Goal: Task Accomplishment & Management: Complete application form

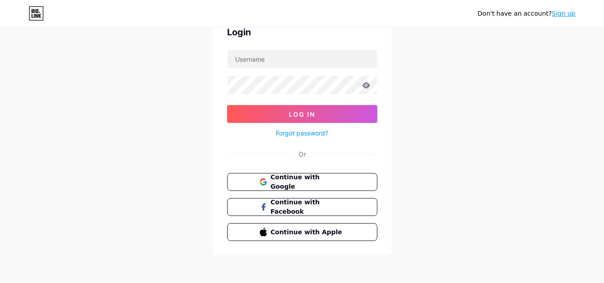
scroll to position [47, 0]
click at [564, 15] on link "Sign up" at bounding box center [564, 13] width 24 height 7
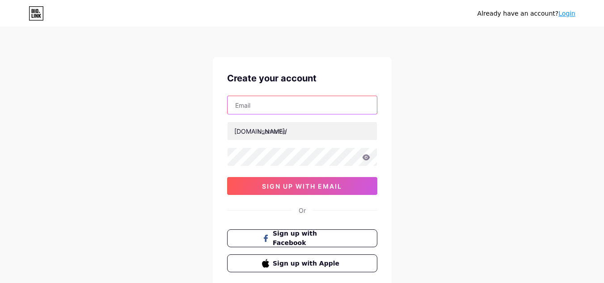
click at [292, 100] on input "text" at bounding box center [302, 105] width 149 height 18
paste input "[EMAIL_ADDRESS][DOMAIN_NAME]"
type input "[EMAIL_ADDRESS][DOMAIN_NAME]"
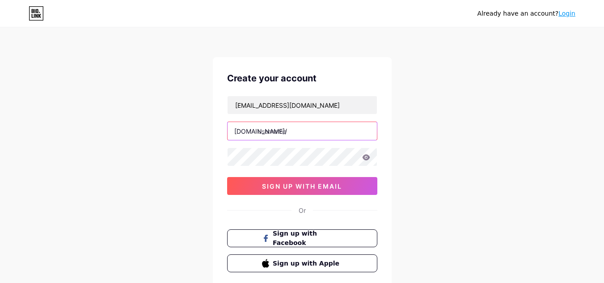
click at [293, 132] on input "text" at bounding box center [302, 131] width 149 height 18
paste input "neerajdiagnosticcenter"
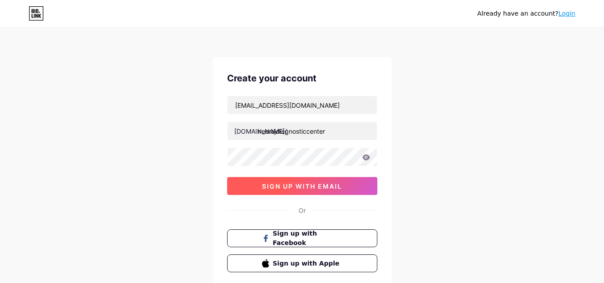
click at [298, 192] on button "sign up with email" at bounding box center [302, 186] width 150 height 18
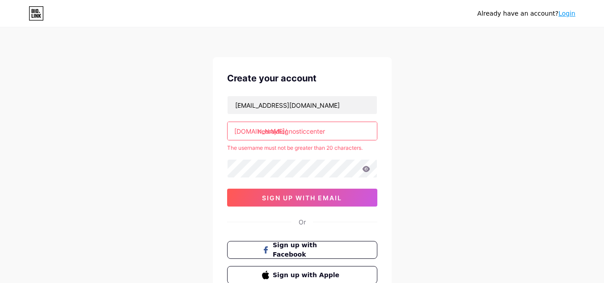
drag, startPoint x: 306, startPoint y: 130, endPoint x: 335, endPoint y: 130, distance: 29.1
click at [335, 130] on input "neerajdiagnosticcenter" at bounding box center [302, 131] width 149 height 18
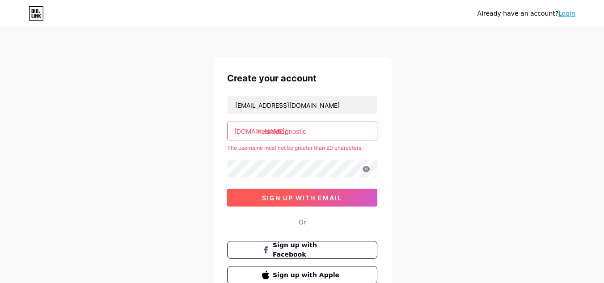
type input "neerajdiagnostic"
click at [294, 199] on span "sign up with email" at bounding box center [302, 198] width 80 height 8
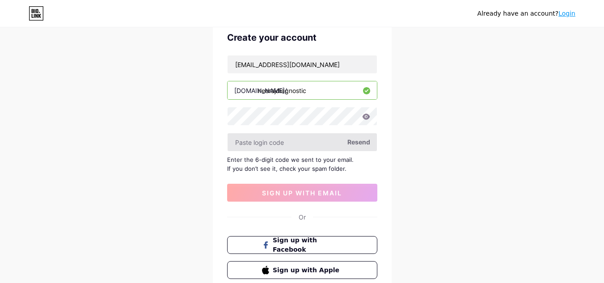
scroll to position [106, 0]
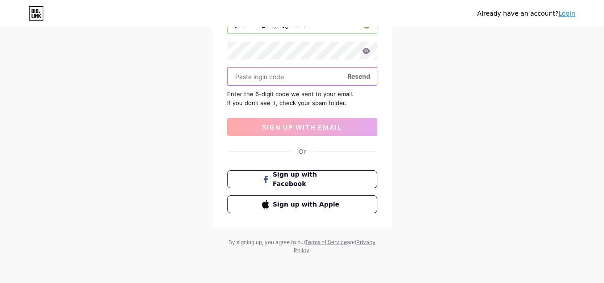
paste input "179830"
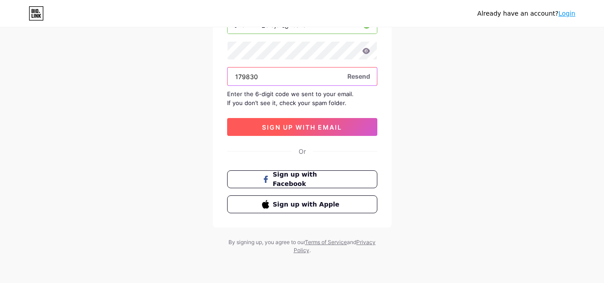
type input "179830"
click at [303, 127] on span "sign up with email" at bounding box center [302, 127] width 80 height 8
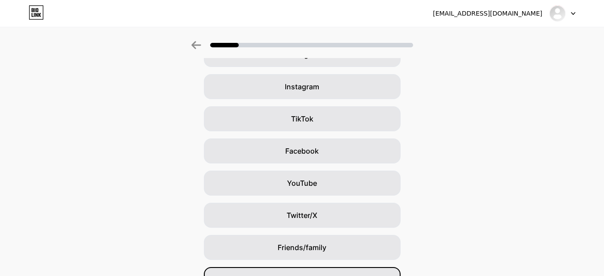
scroll to position [109, 0]
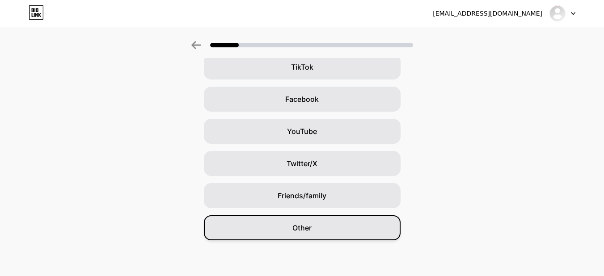
click at [317, 229] on div "Other" at bounding box center [302, 228] width 197 height 25
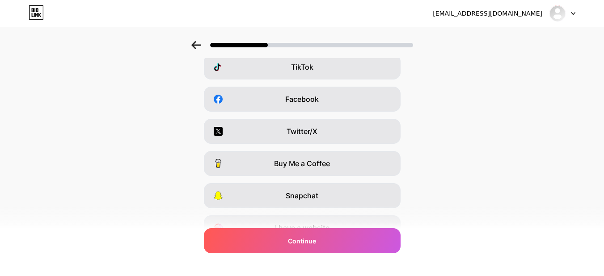
scroll to position [0, 0]
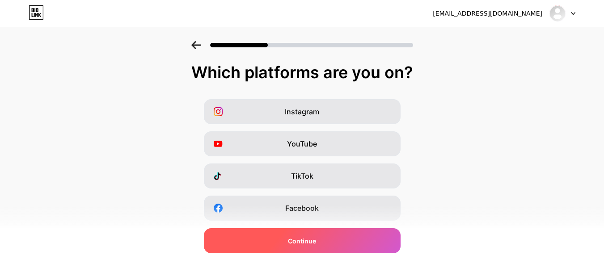
click at [305, 235] on div "Continue" at bounding box center [302, 240] width 197 height 25
click at [309, 242] on span "Continue" at bounding box center [302, 241] width 28 height 9
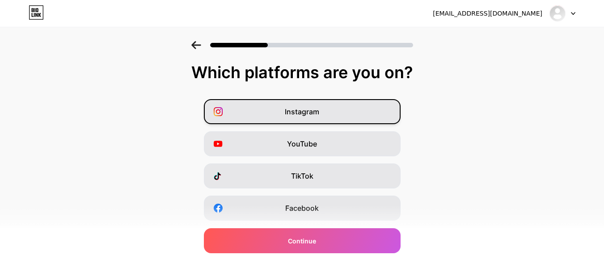
click at [328, 117] on div "Instagram" at bounding box center [302, 111] width 197 height 25
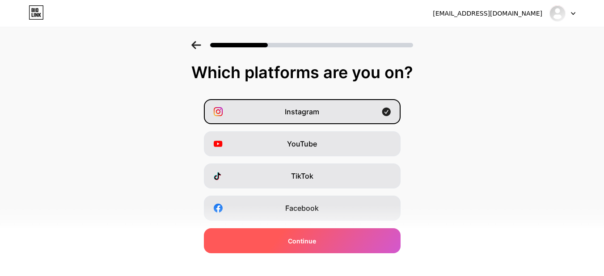
click at [313, 245] on span "Continue" at bounding box center [302, 241] width 28 height 9
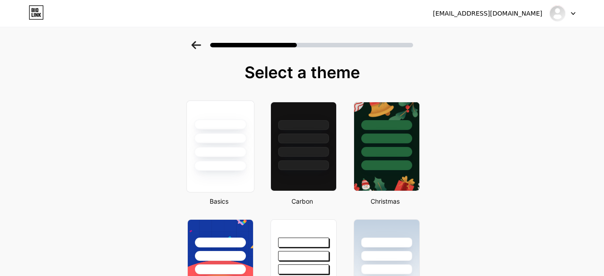
click at [222, 190] on div at bounding box center [220, 147] width 68 height 92
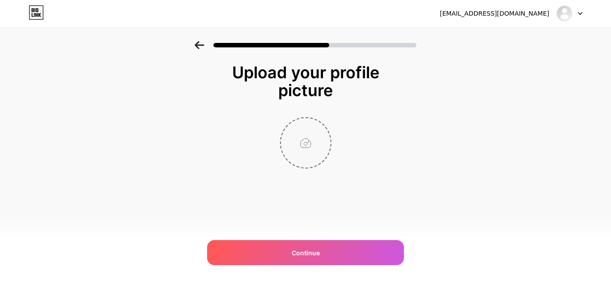
click at [309, 149] on input "file" at bounding box center [306, 143] width 50 height 50
type input "C:\fakepath\imgi...jpg"
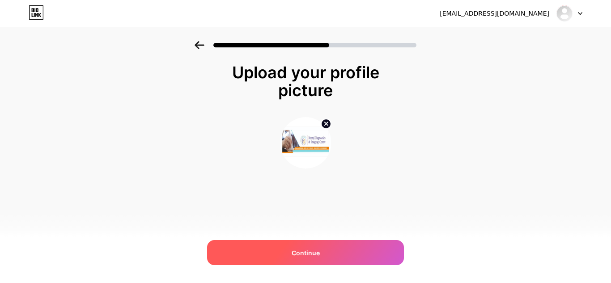
click at [316, 254] on span "Continue" at bounding box center [306, 252] width 28 height 9
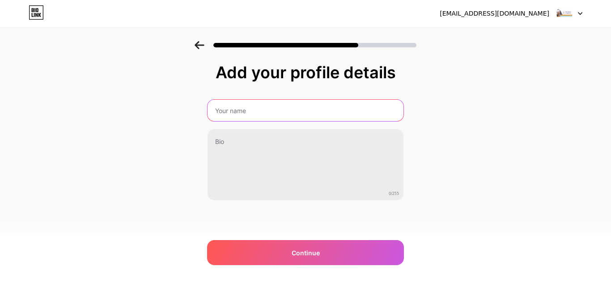
click at [275, 106] on input "text" at bounding box center [305, 110] width 196 height 21
paste input "Neeraj Diagnostic and Imaging Center"
type input "Neeraj Diagnostic and Imaging Center"
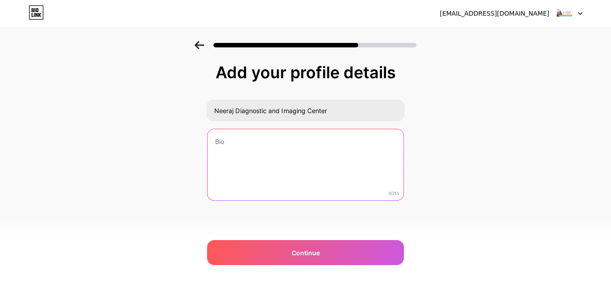
click at [234, 163] on textarea at bounding box center [305, 165] width 196 height 72
click at [295, 158] on textarea at bounding box center [306, 165] width 198 height 73
paste textarea "Neeraj Diagnostic and Imaging Center offers advanced diagnostic services in [GE…"
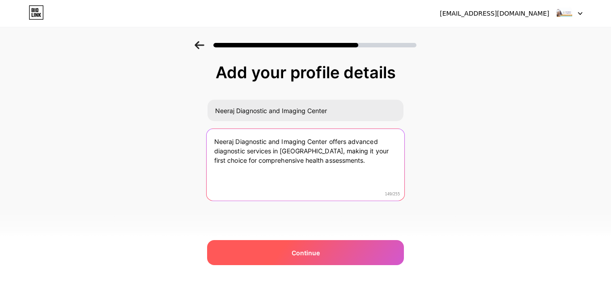
type textarea "Neeraj Diagnostic and Imaging Center offers advanced diagnostic services in [GE…"
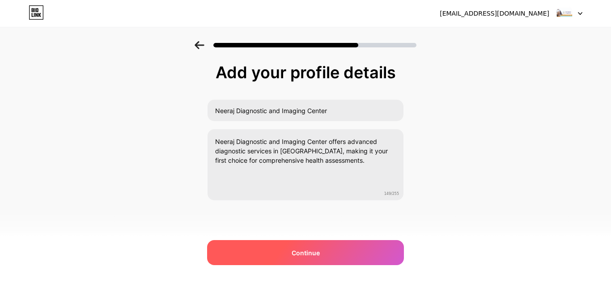
click at [300, 249] on span "Continue" at bounding box center [306, 252] width 28 height 9
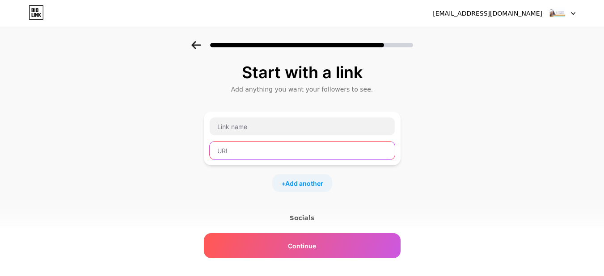
click at [274, 159] on input "text" at bounding box center [302, 151] width 185 height 18
paste input "[URL][DOMAIN_NAME]"
type input "[URL][DOMAIN_NAME]"
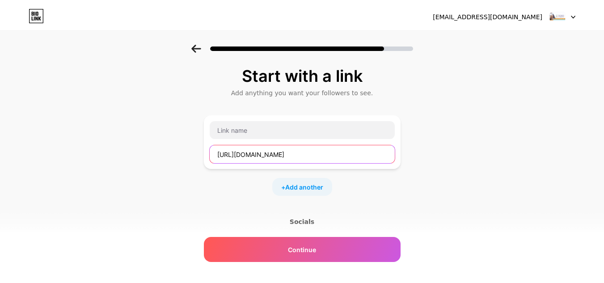
scroll to position [0, 0]
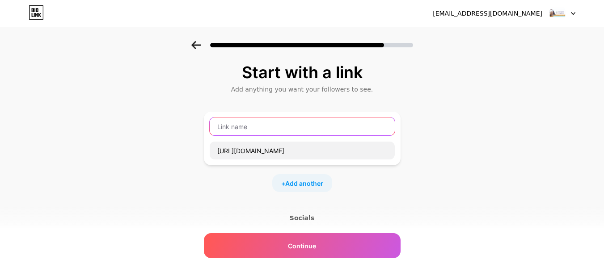
click at [272, 125] on input "text" at bounding box center [302, 127] width 185 height 18
paste input "Reliable Testing for Accurate Health Diagnosis"
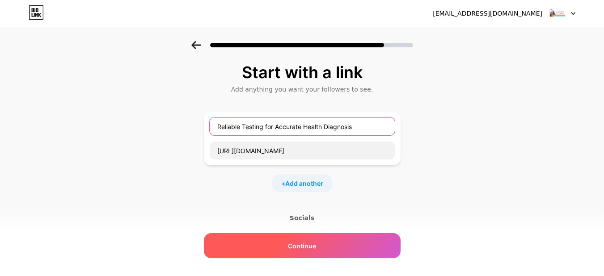
type input "Reliable Testing for Accurate Health Diagnosis"
click at [297, 246] on span "Continue" at bounding box center [302, 245] width 28 height 9
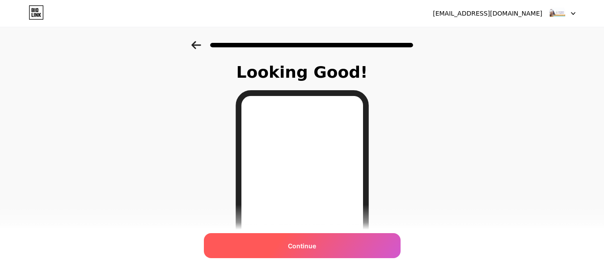
click at [304, 247] on span "Continue" at bounding box center [302, 245] width 28 height 9
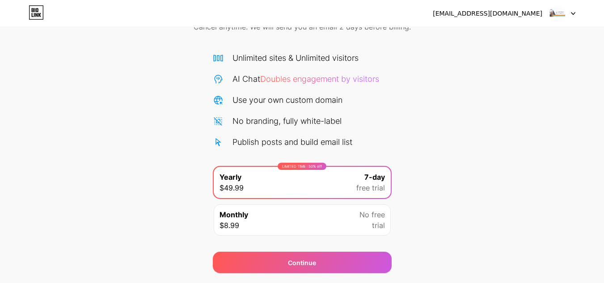
scroll to position [77, 0]
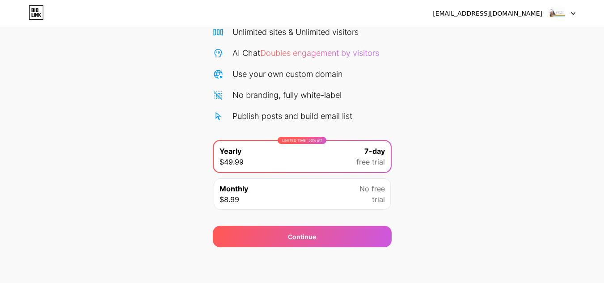
click at [570, 16] on div at bounding box center [563, 13] width 26 height 16
click at [479, 37] on li "Logout" at bounding box center [519, 37] width 111 height 24
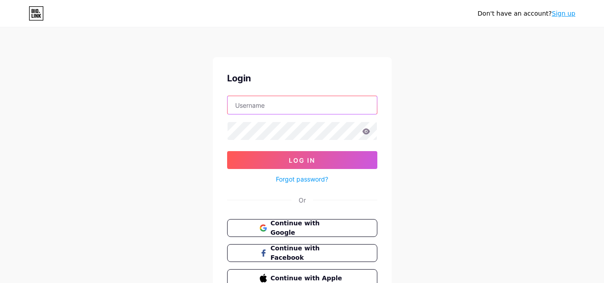
click at [291, 101] on input "text" at bounding box center [302, 105] width 149 height 18
